Goal: Obtain resource: Download file/media

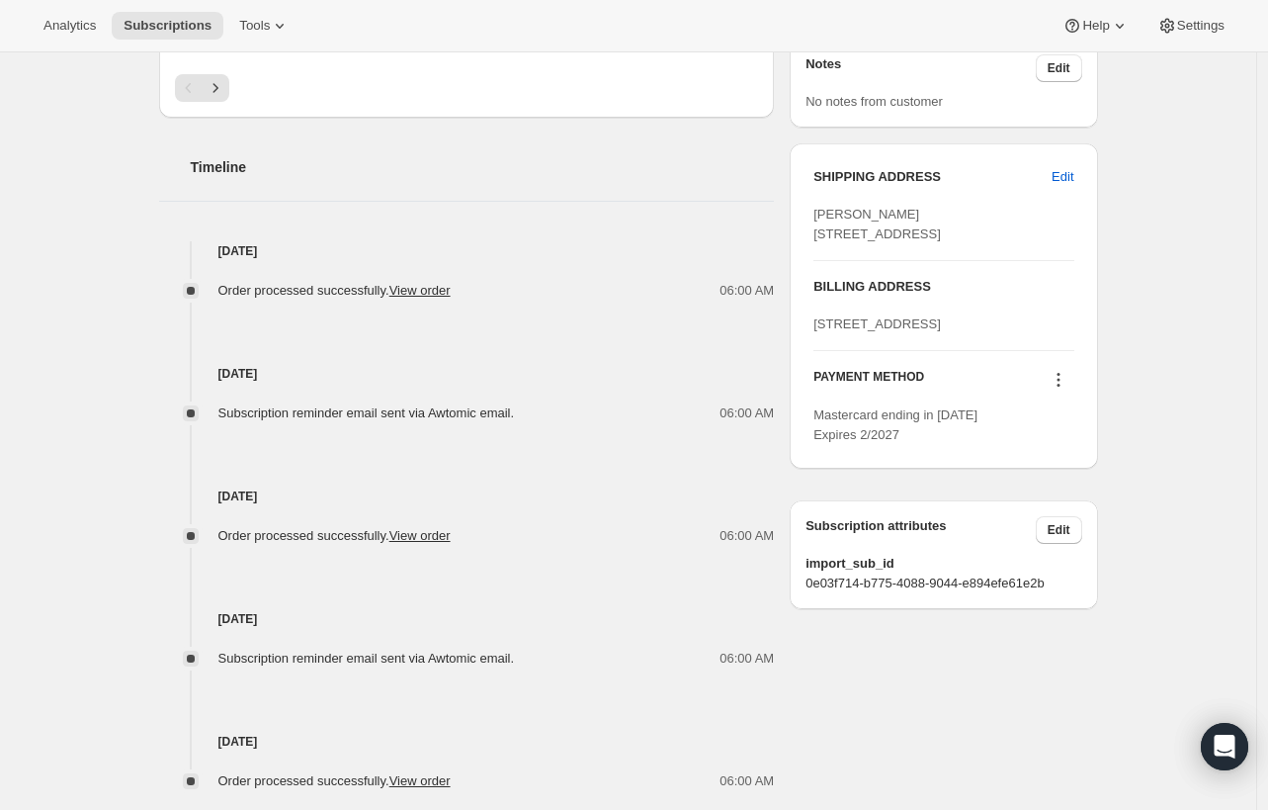
scroll to position [722, 0]
click at [261, 27] on span "Tools" at bounding box center [254, 26] width 31 height 16
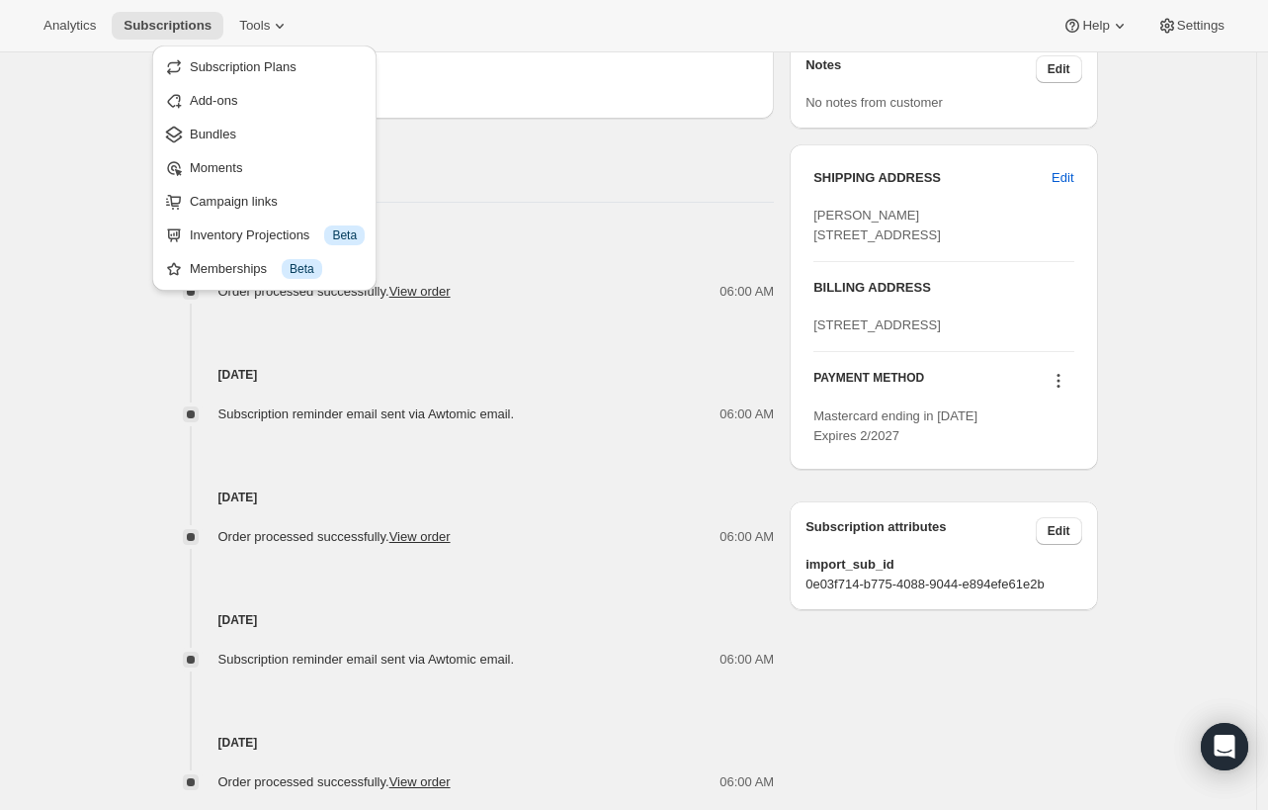
click at [569, 37] on div "Analytics Subscriptions Tools Help Settings" at bounding box center [634, 26] width 1268 height 52
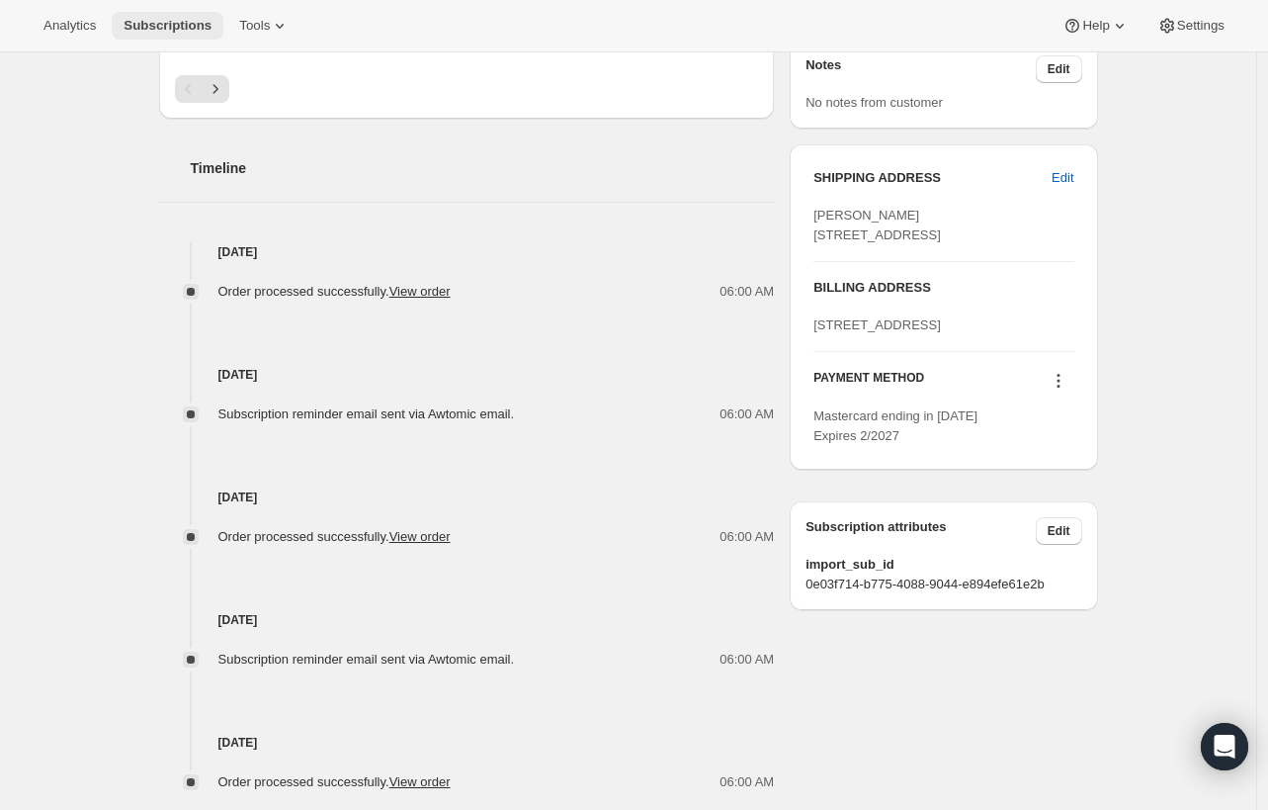
click at [165, 30] on span "Subscriptions" at bounding box center [168, 26] width 88 height 16
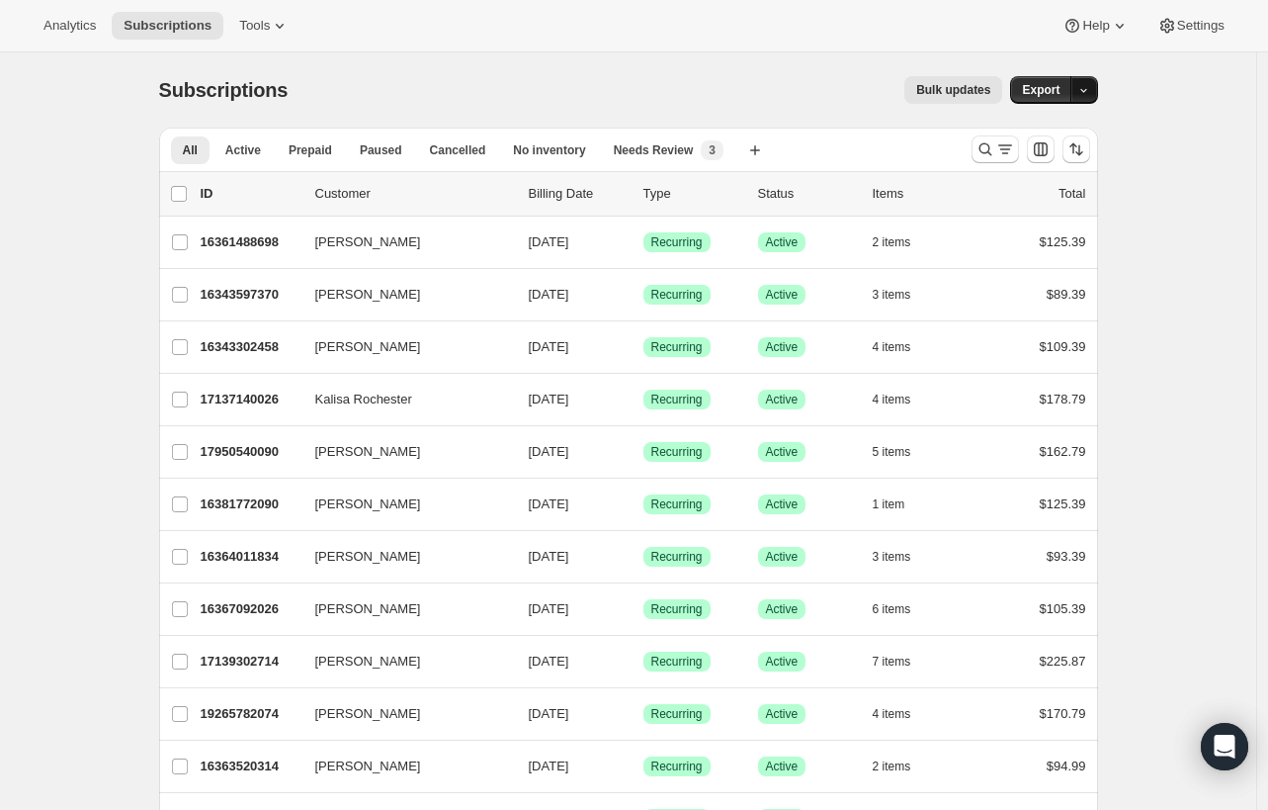
click at [1095, 94] on button "button" at bounding box center [1085, 90] width 28 height 28
click at [1034, 132] on span "Subscription data" at bounding box center [984, 131] width 99 height 15
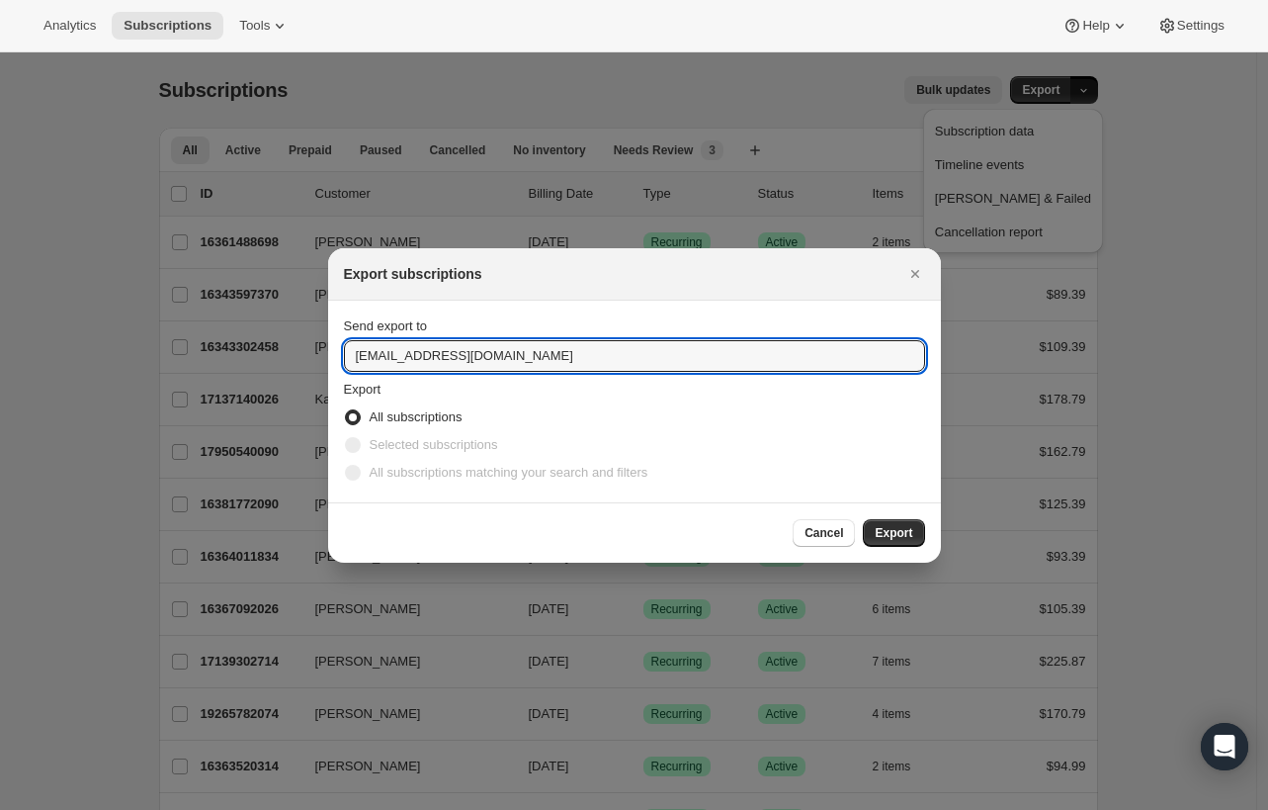
drag, startPoint x: 547, startPoint y: 355, endPoint x: 299, endPoint y: 328, distance: 249.6
type input "[EMAIL_ADDRESS][DOMAIN_NAME]"
click at [884, 535] on span "Export" at bounding box center [894, 533] width 38 height 16
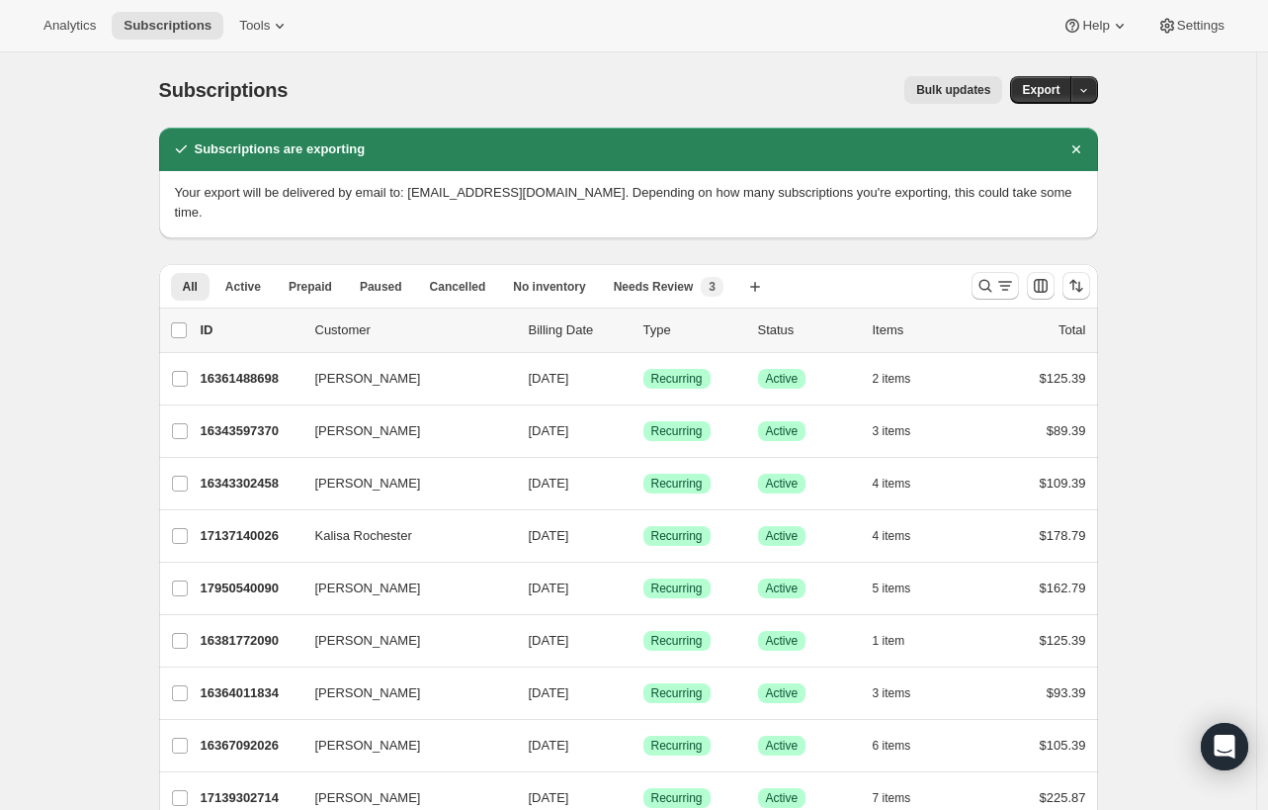
click at [553, 91] on div "Bulk updates" at bounding box center [656, 90] width 691 height 28
click at [407, 95] on div "Bulk updates" at bounding box center [656, 90] width 691 height 28
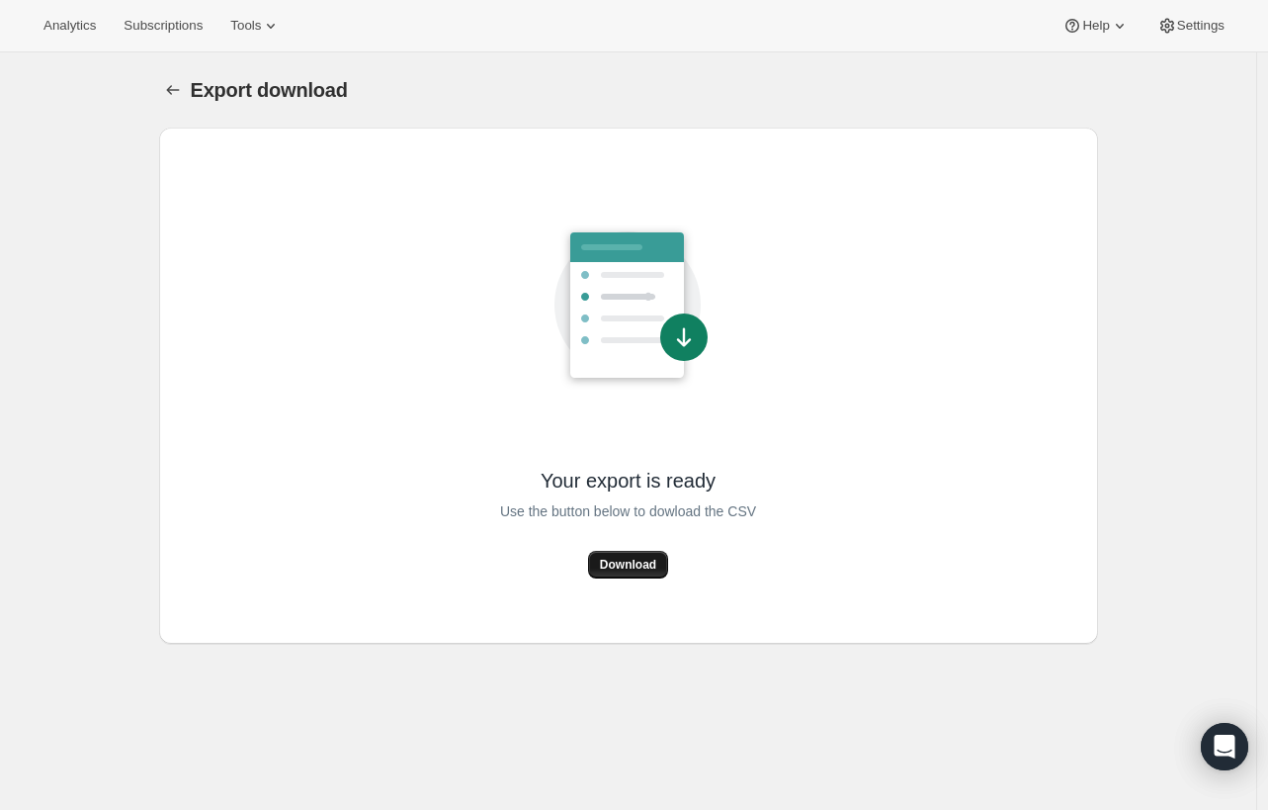
click at [646, 565] on span "Download" at bounding box center [628, 565] width 56 height 16
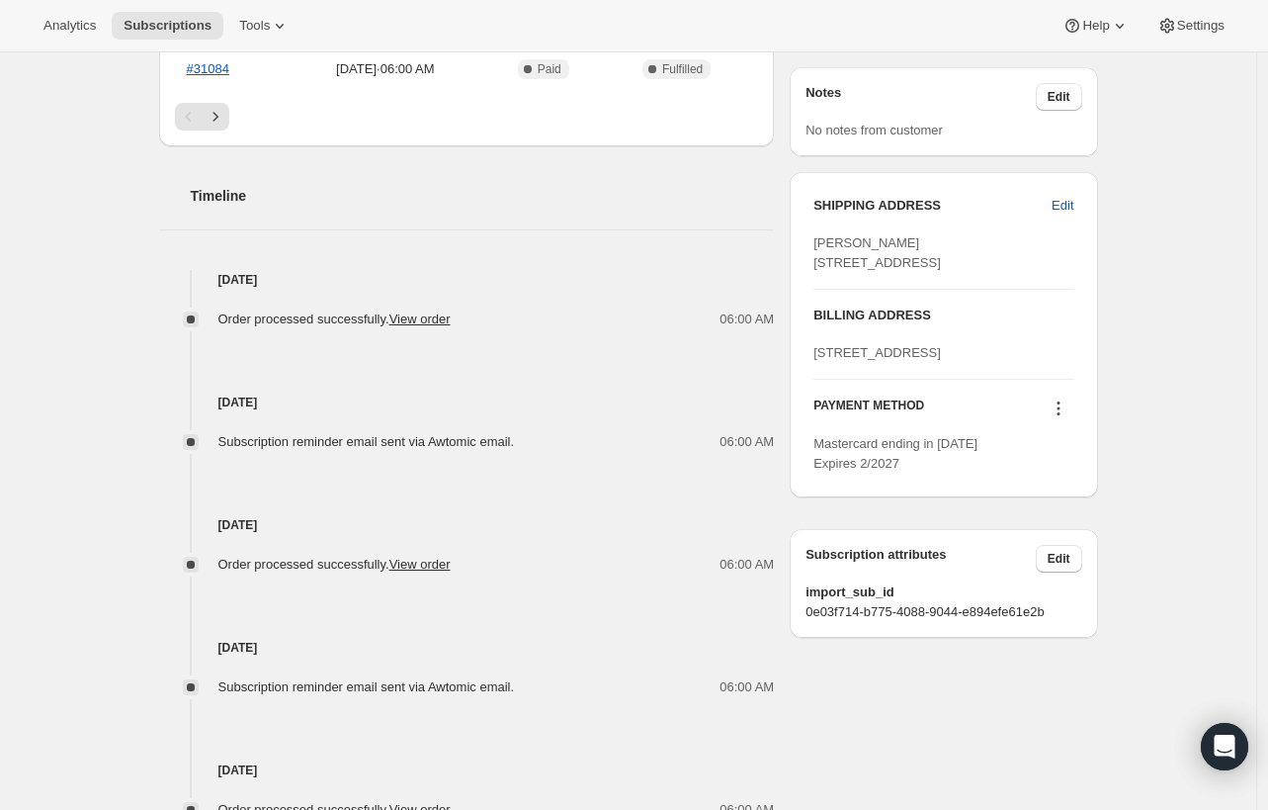
scroll to position [680, 0]
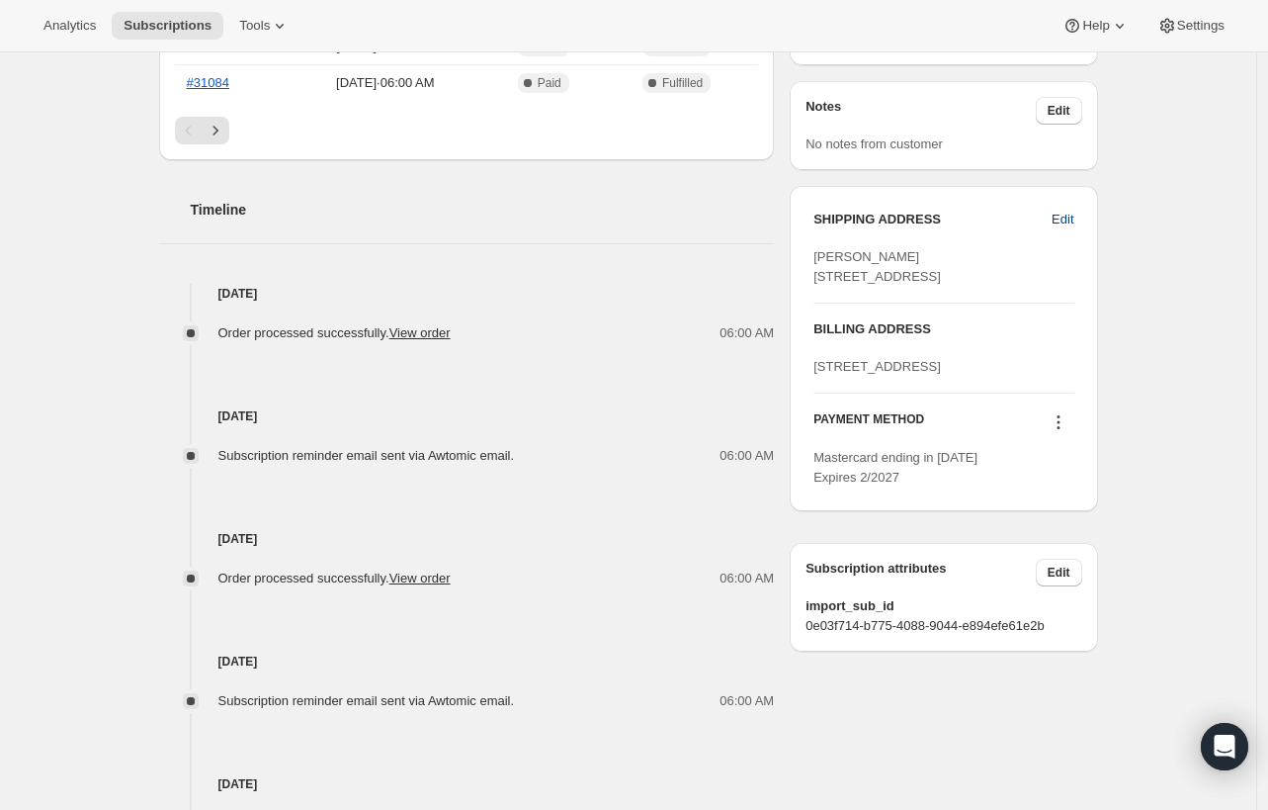
click at [1069, 222] on span "Edit" at bounding box center [1063, 220] width 22 height 20
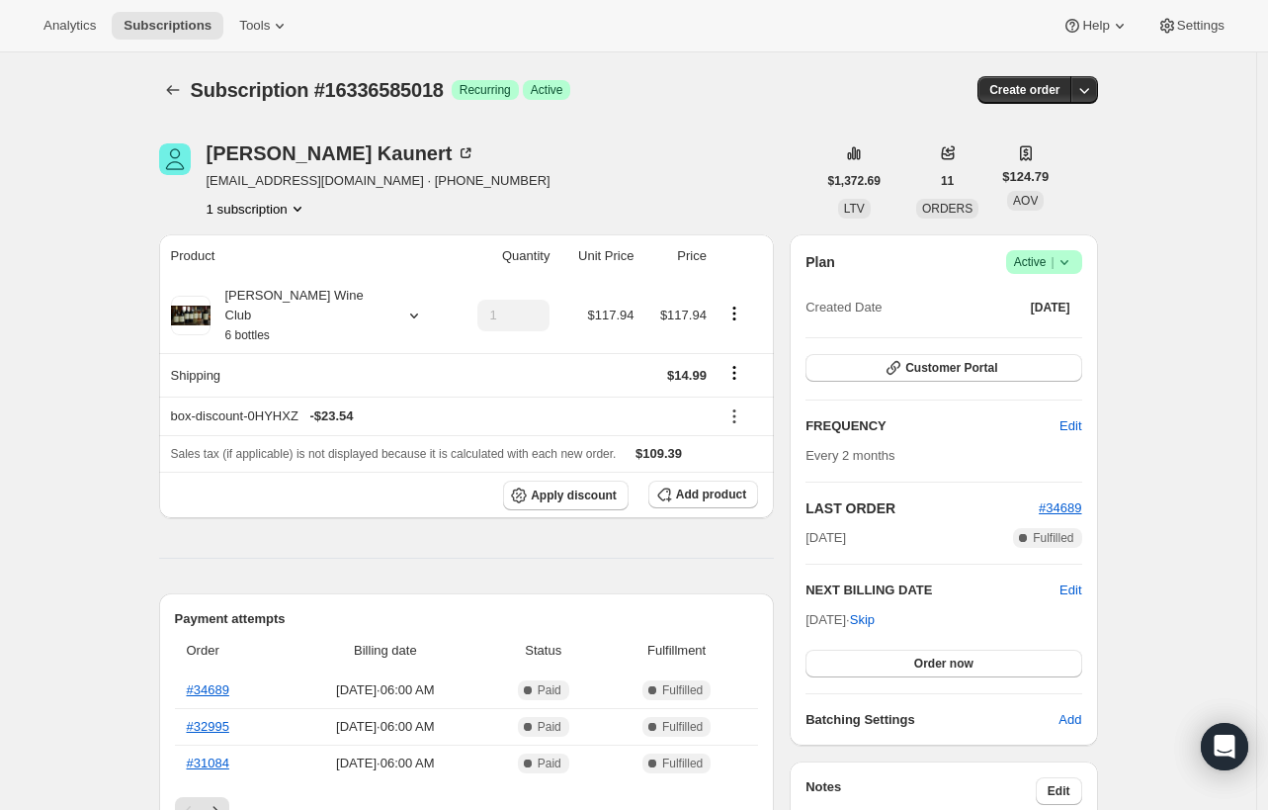
select select "United States"
select select "PA"
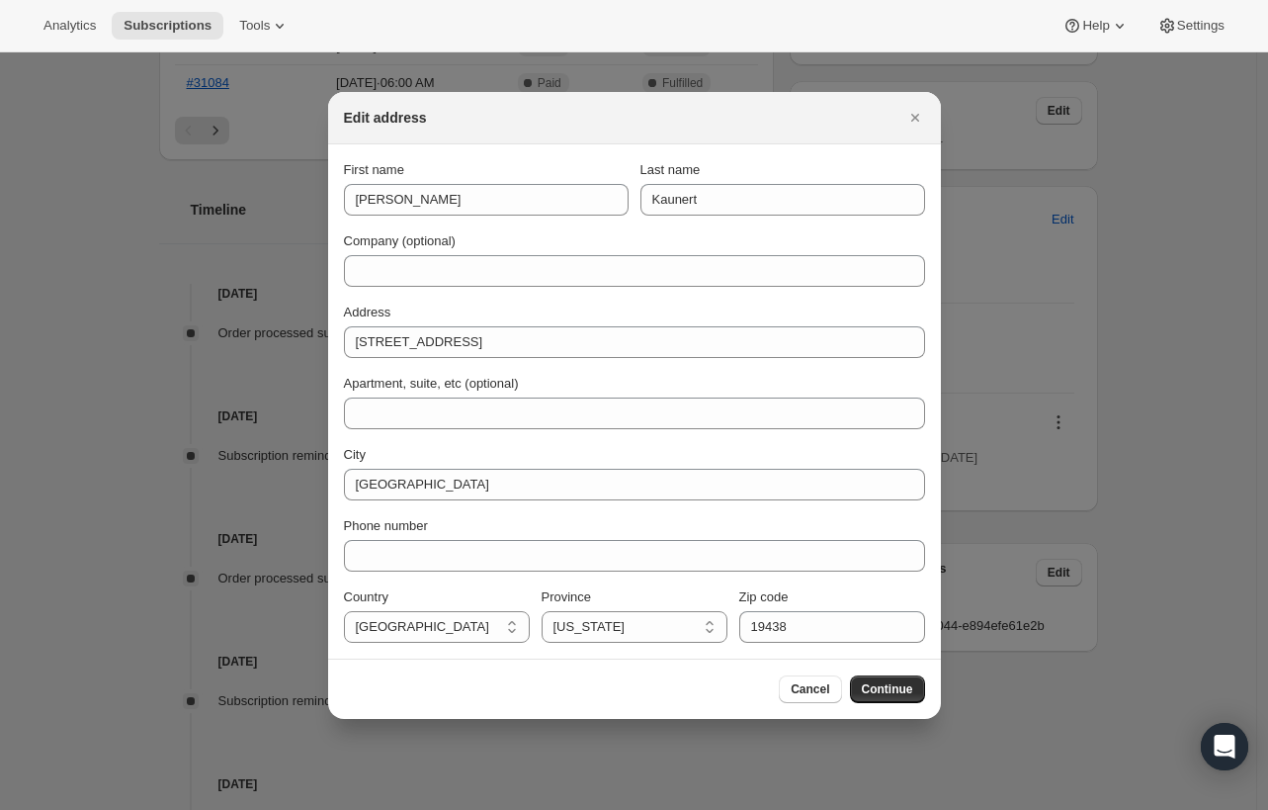
click at [801, 695] on span "Cancel" at bounding box center [810, 689] width 39 height 16
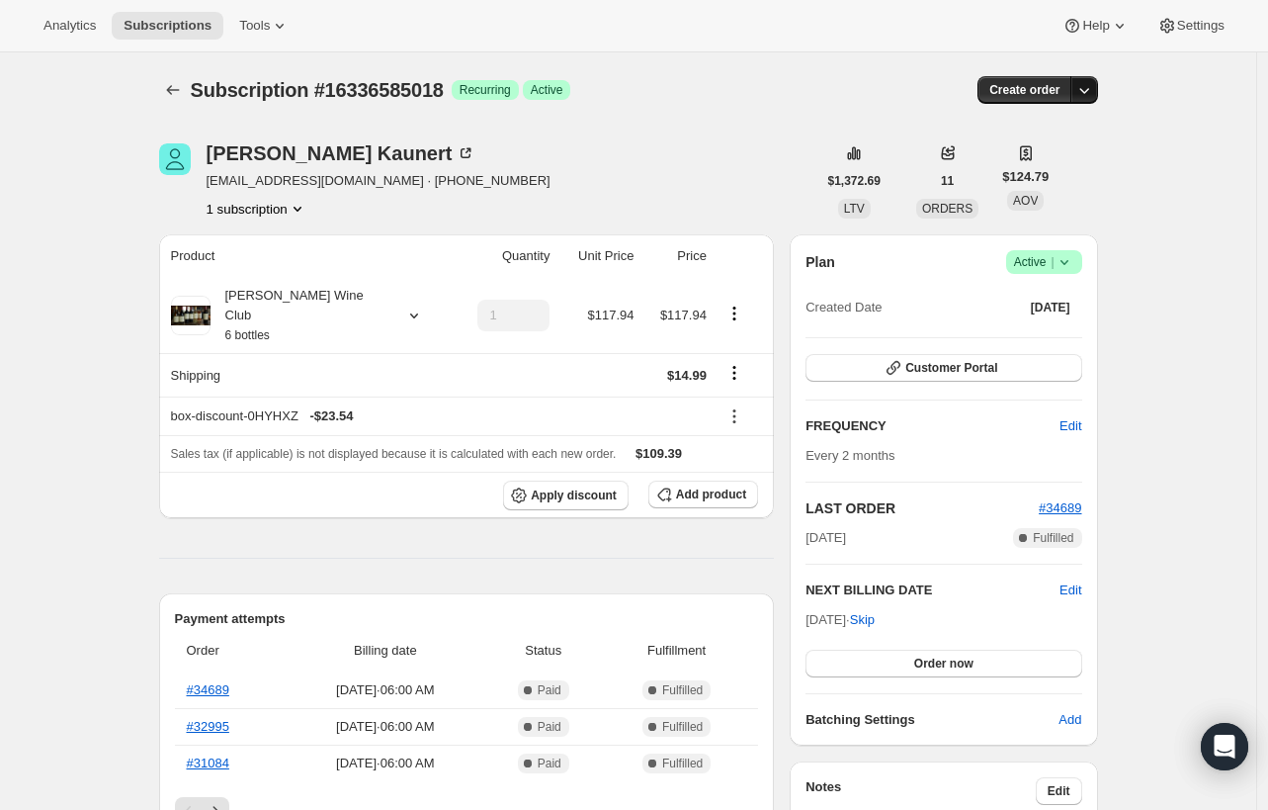
click at [1094, 87] on icon "button" at bounding box center [1085, 90] width 20 height 20
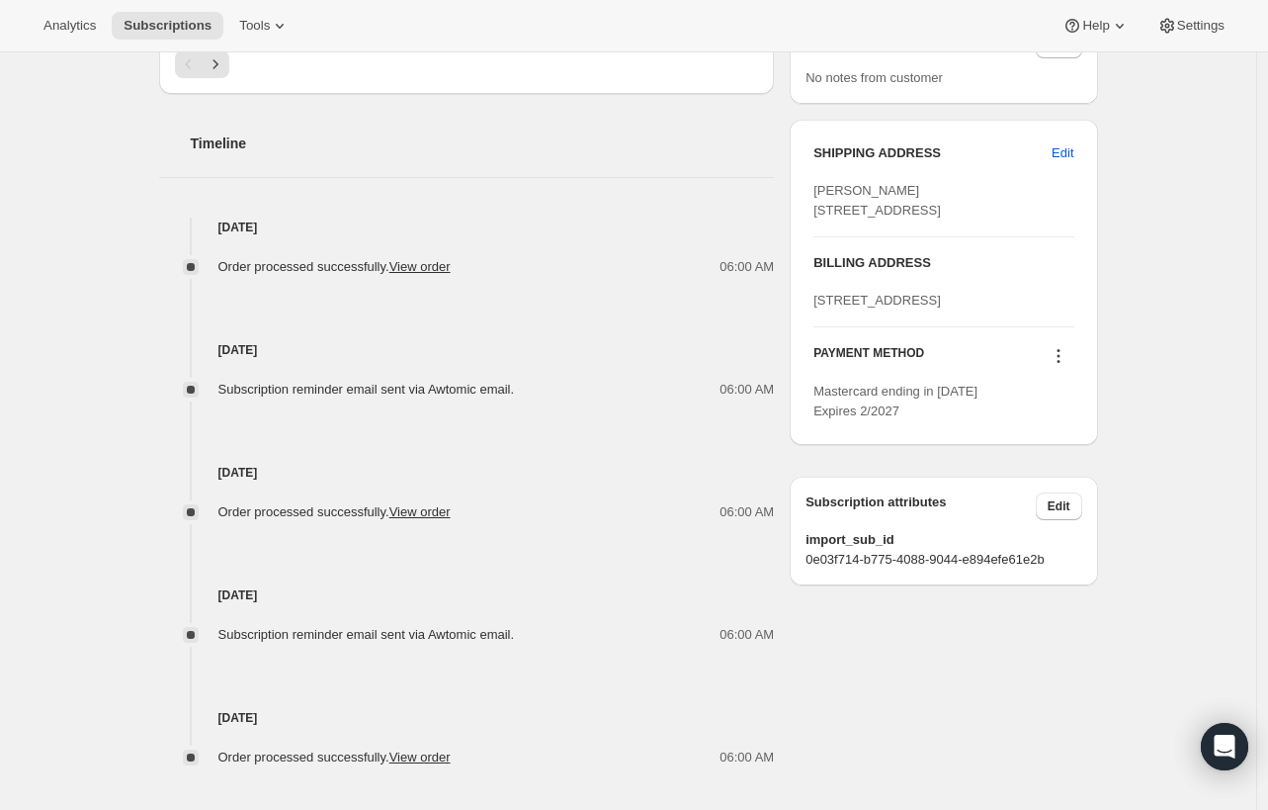
scroll to position [770, 0]
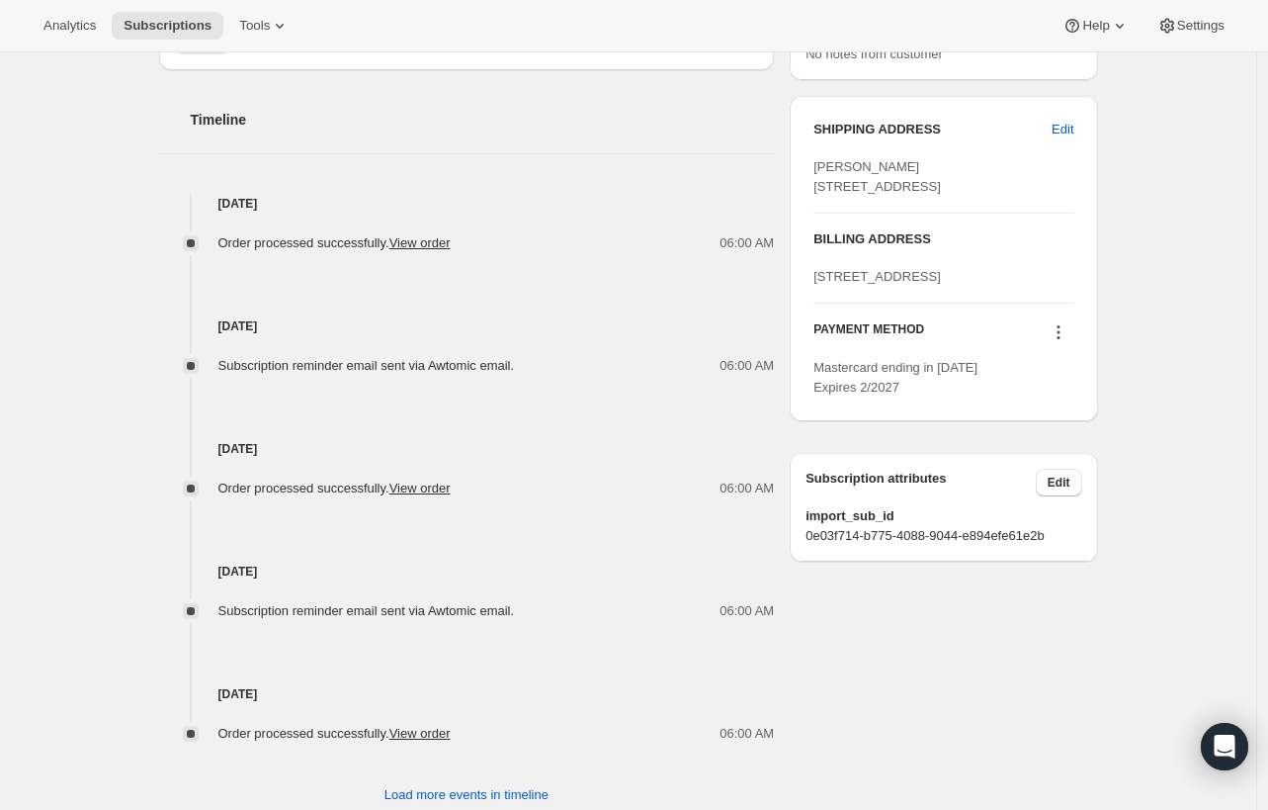
click at [1060, 342] on icon at bounding box center [1059, 332] width 20 height 20
click at [1170, 391] on div "Subscription #16336585018. This page is ready Subscription #16336585018 Success…" at bounding box center [628, 73] width 1257 height 1582
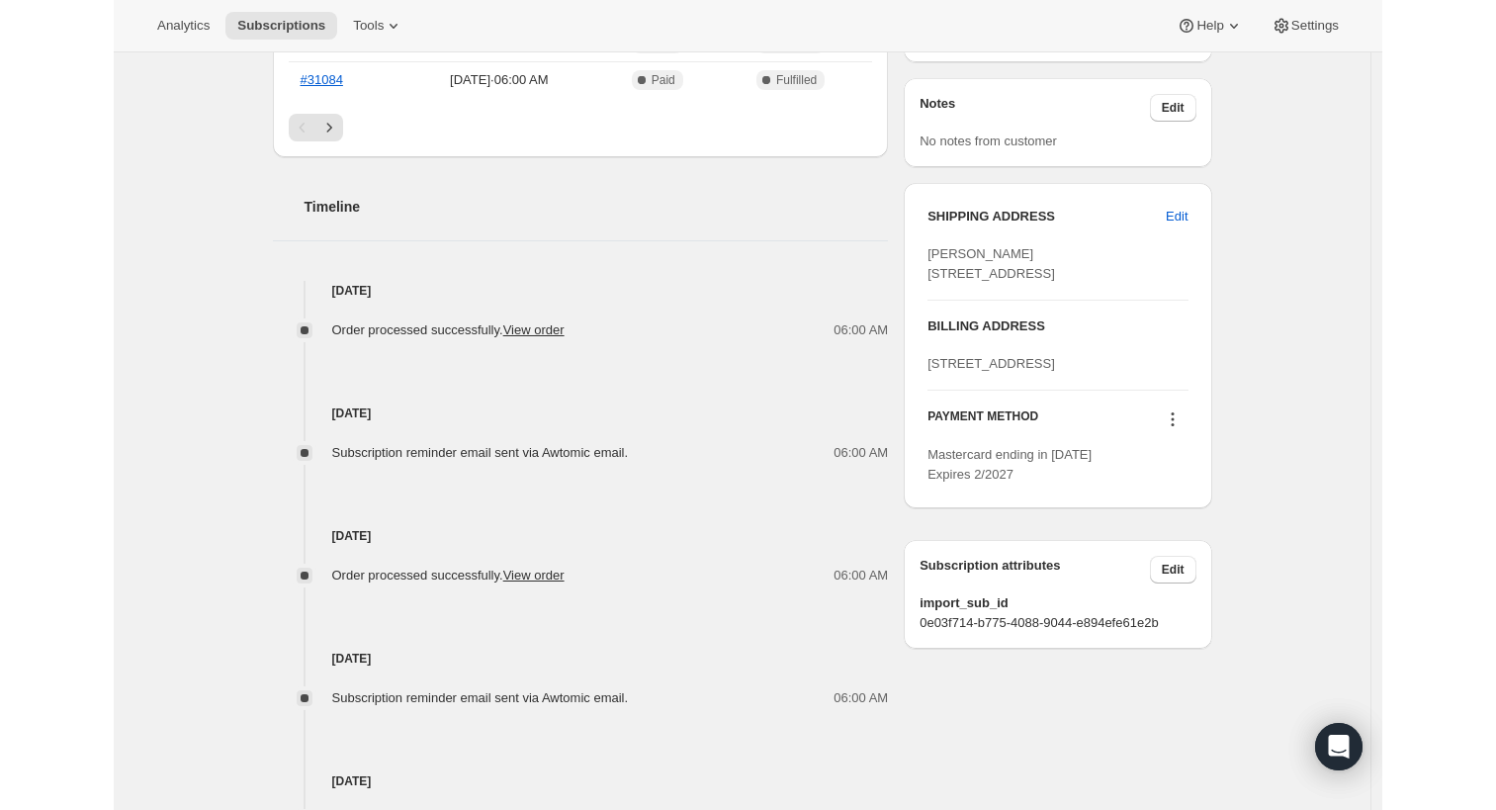
scroll to position [684, 0]
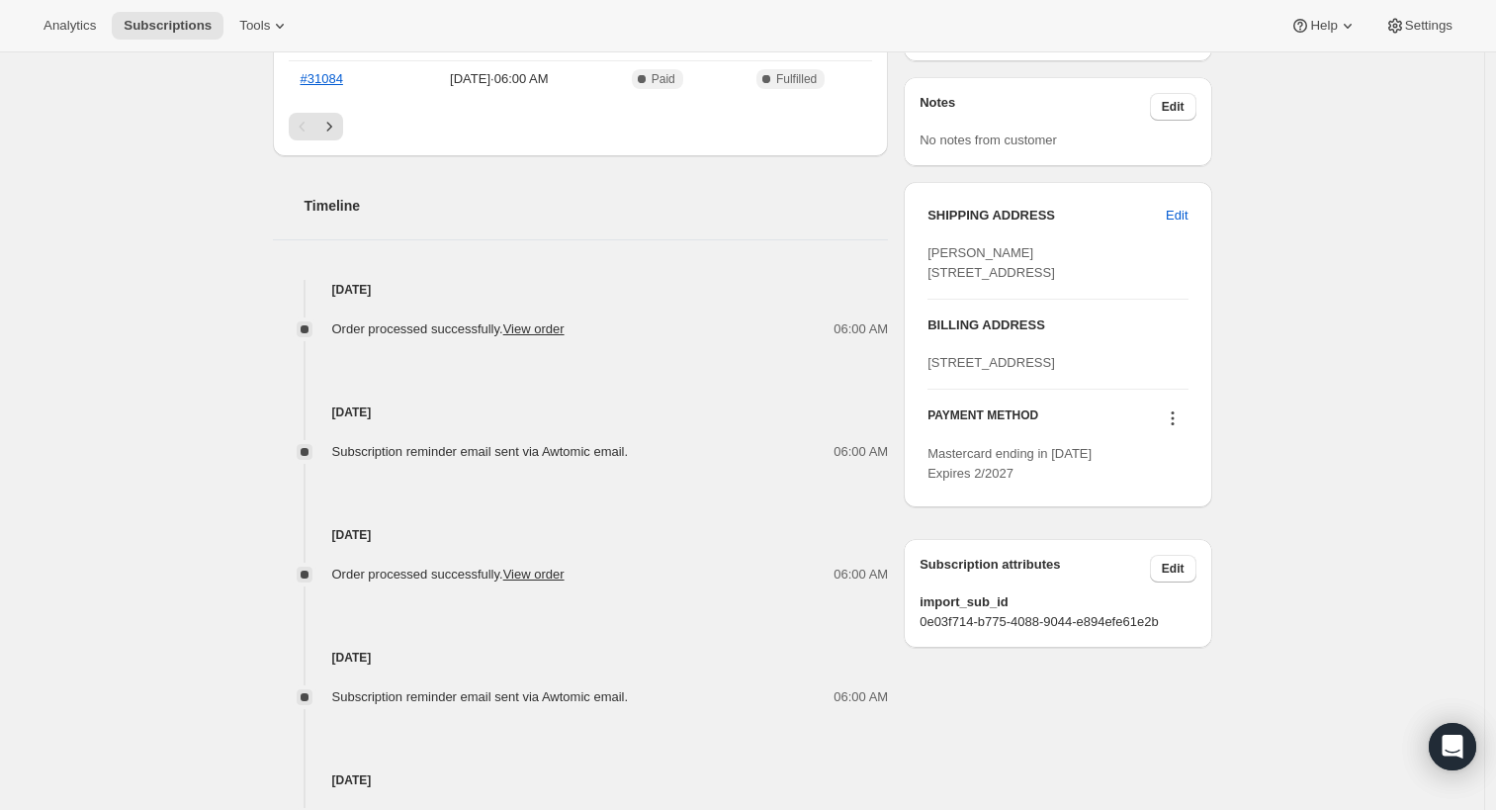
click at [1267, 90] on div "Subscription #16336585018. This page is ready Subscription #16336585018 Success…" at bounding box center [742, 159] width 1484 height 1582
